Goal: Task Accomplishment & Management: Manage account settings

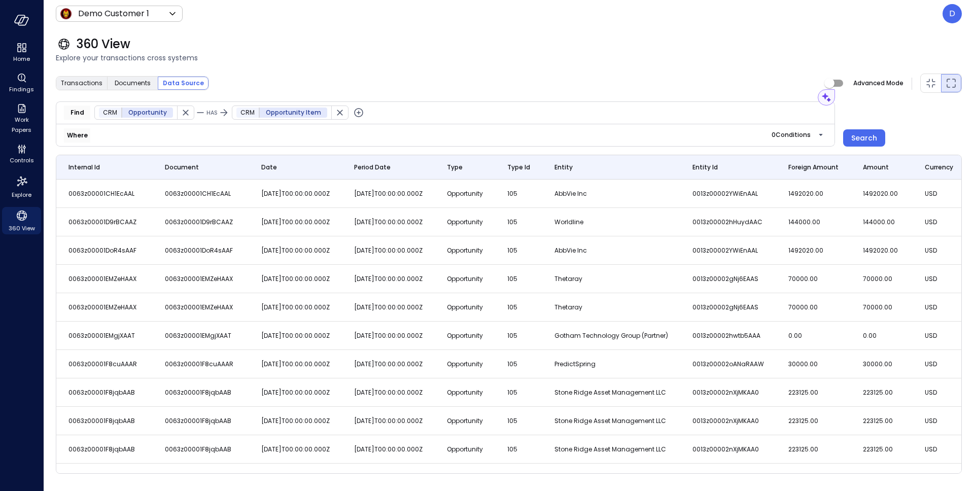
scroll to position [0, 9979]
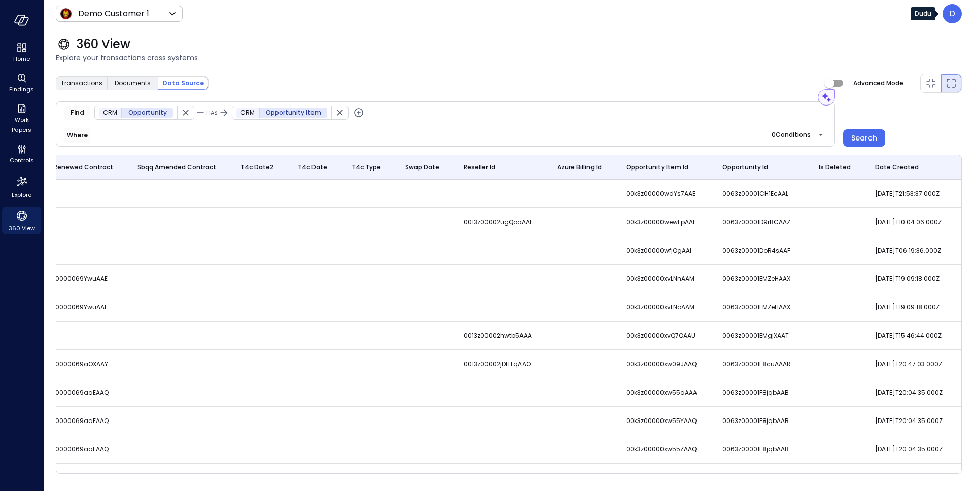
click at [955, 17] on p "D" at bounding box center [953, 14] width 6 height 12
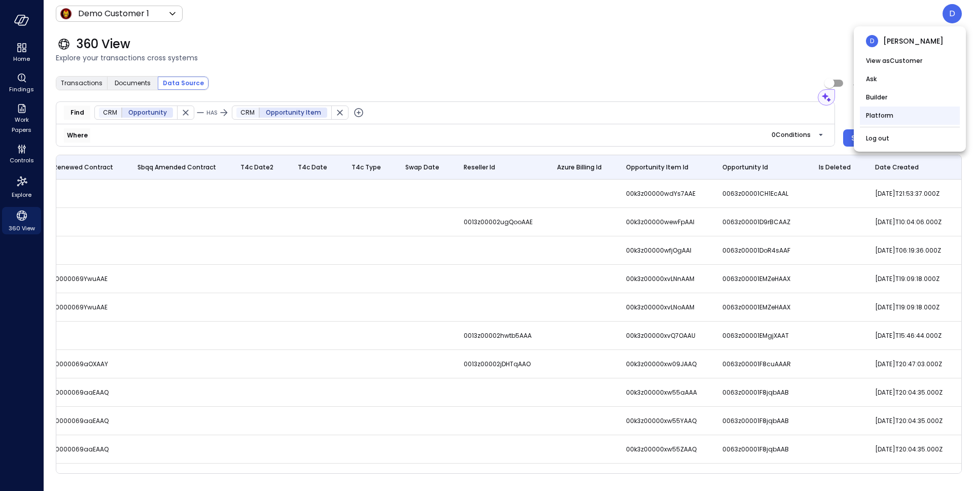
click at [892, 119] on li "Platform" at bounding box center [910, 116] width 100 height 18
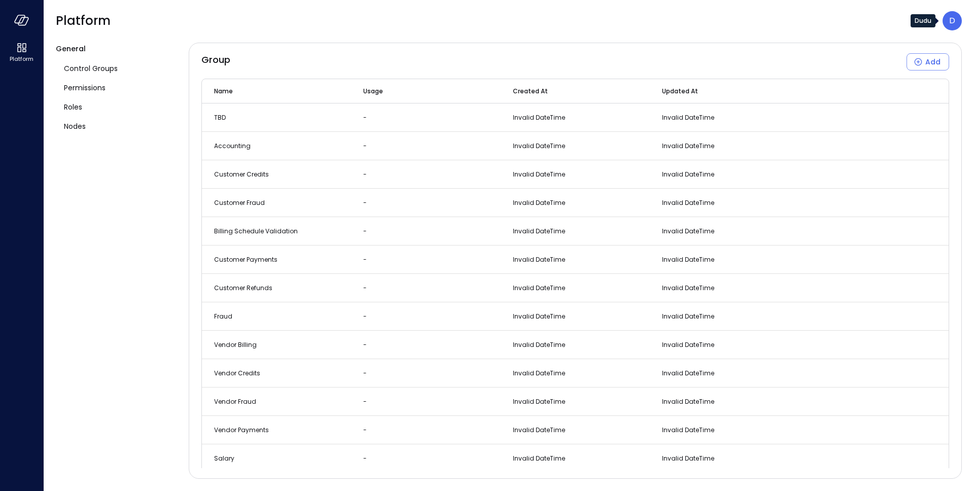
click at [946, 21] on div "D" at bounding box center [952, 20] width 19 height 19
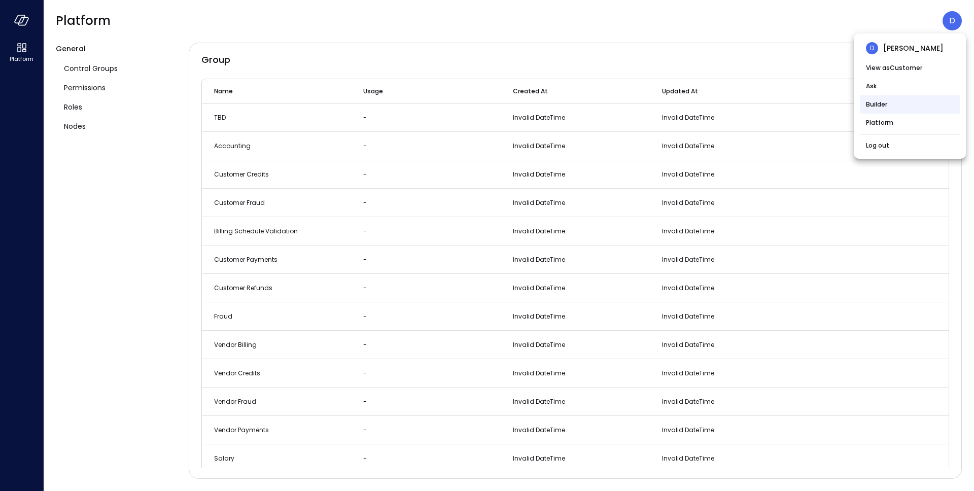
click at [906, 111] on li "Builder" at bounding box center [910, 104] width 100 height 18
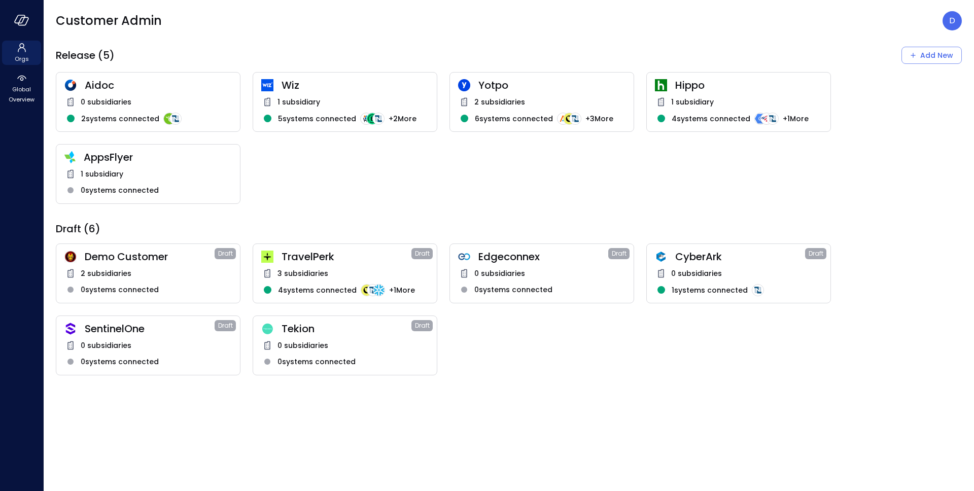
click at [502, 82] on span "Yotpo" at bounding box center [552, 85] width 147 height 13
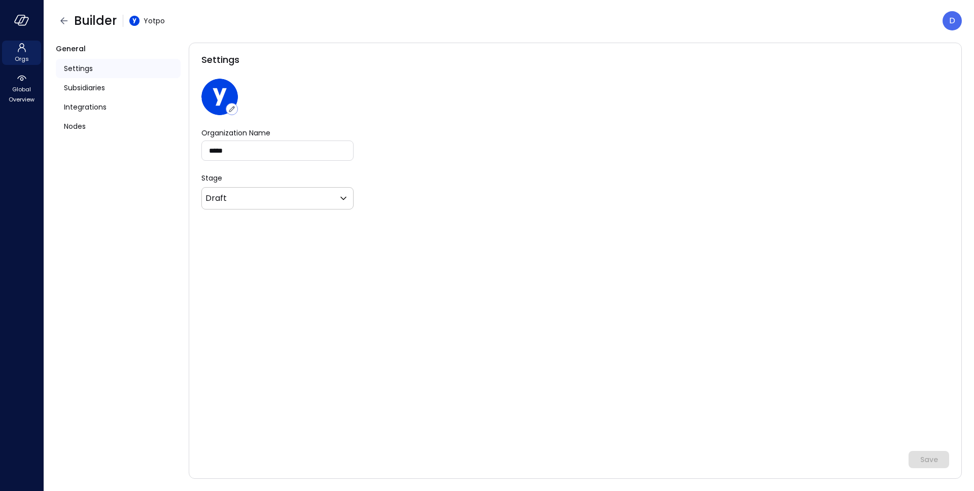
type input "*******"
click at [21, 101] on span "Global Overview" at bounding box center [21, 94] width 31 height 20
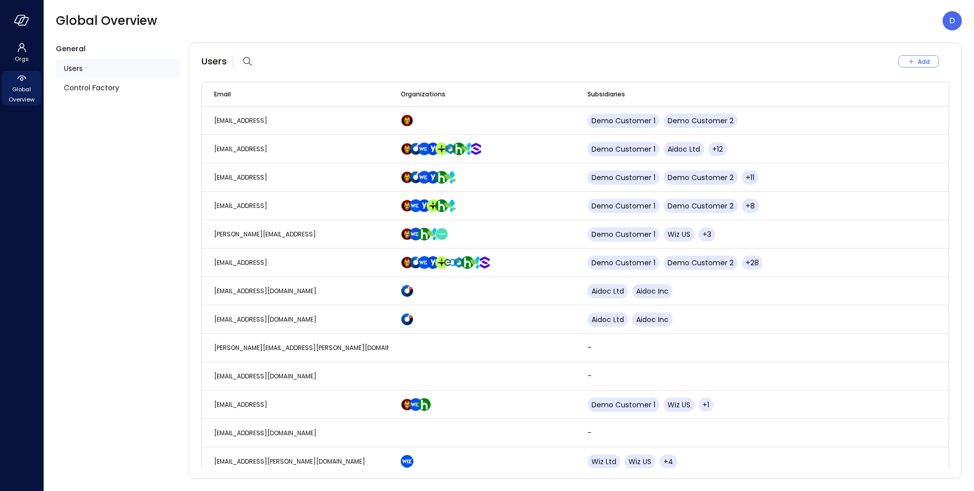
click at [96, 67] on div "Users" at bounding box center [118, 68] width 125 height 19
click at [246, 62] on icon "button" at bounding box center [248, 61] width 12 height 12
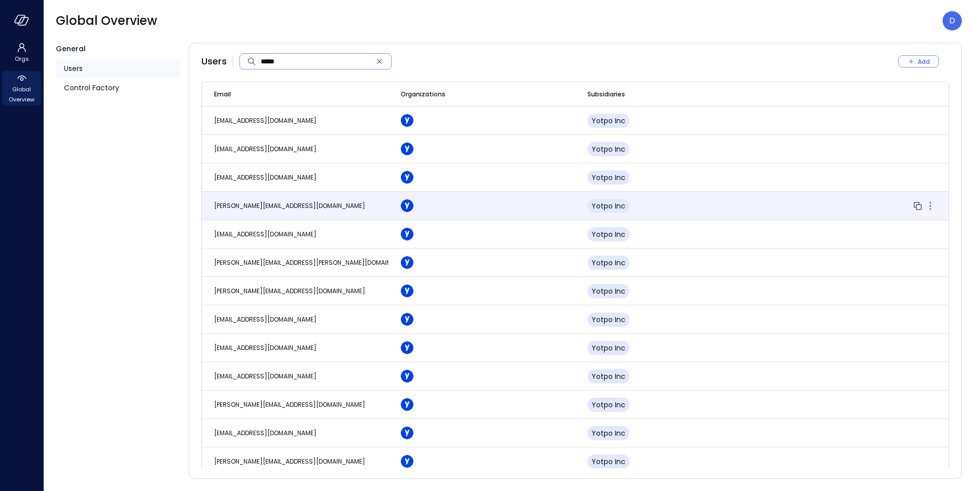
type input "*****"
click at [240, 205] on span "rosen.balkandzhiev@yotpo.com" at bounding box center [289, 205] width 151 height 9
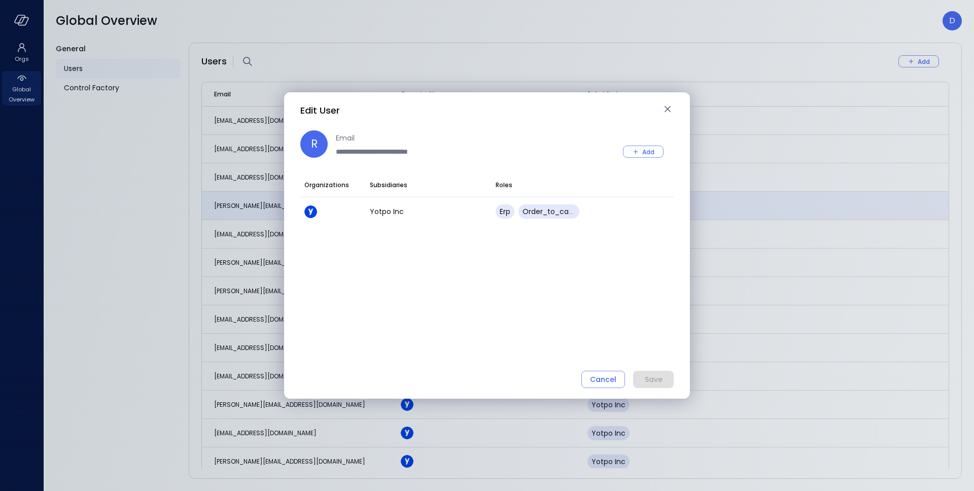
click at [450, 152] on div "**********" at bounding box center [394, 143] width 188 height 27
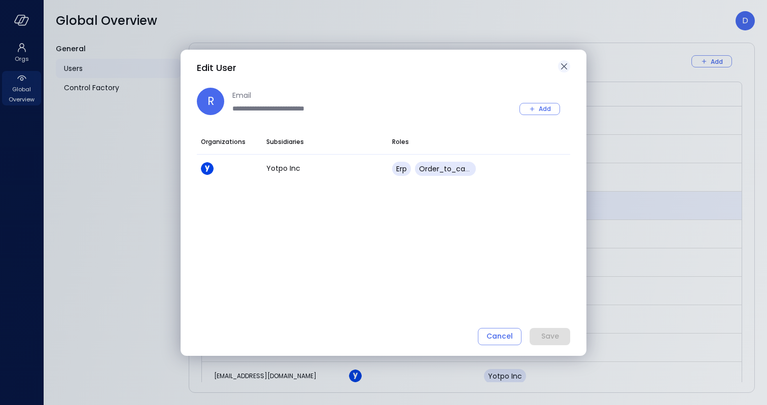
click at [561, 64] on icon "button" at bounding box center [564, 66] width 12 height 12
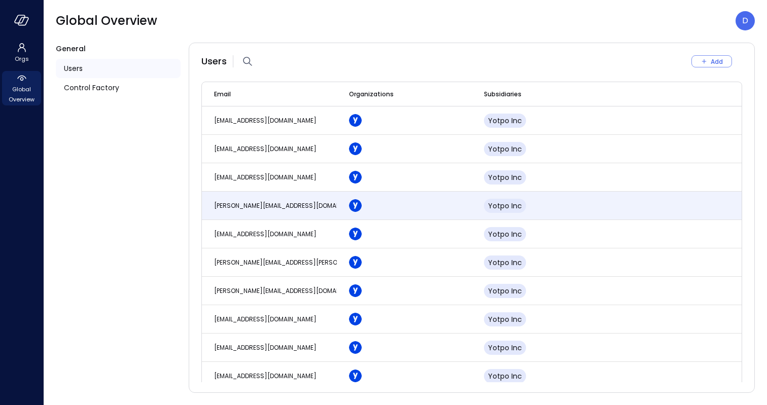
click at [611, 18] on div "Global Overview D" at bounding box center [405, 20] width 699 height 19
click at [87, 164] on div "General Users Control Factory" at bounding box center [118, 218] width 125 height 351
